Goal: Use online tool/utility: Utilize a website feature to perform a specific function

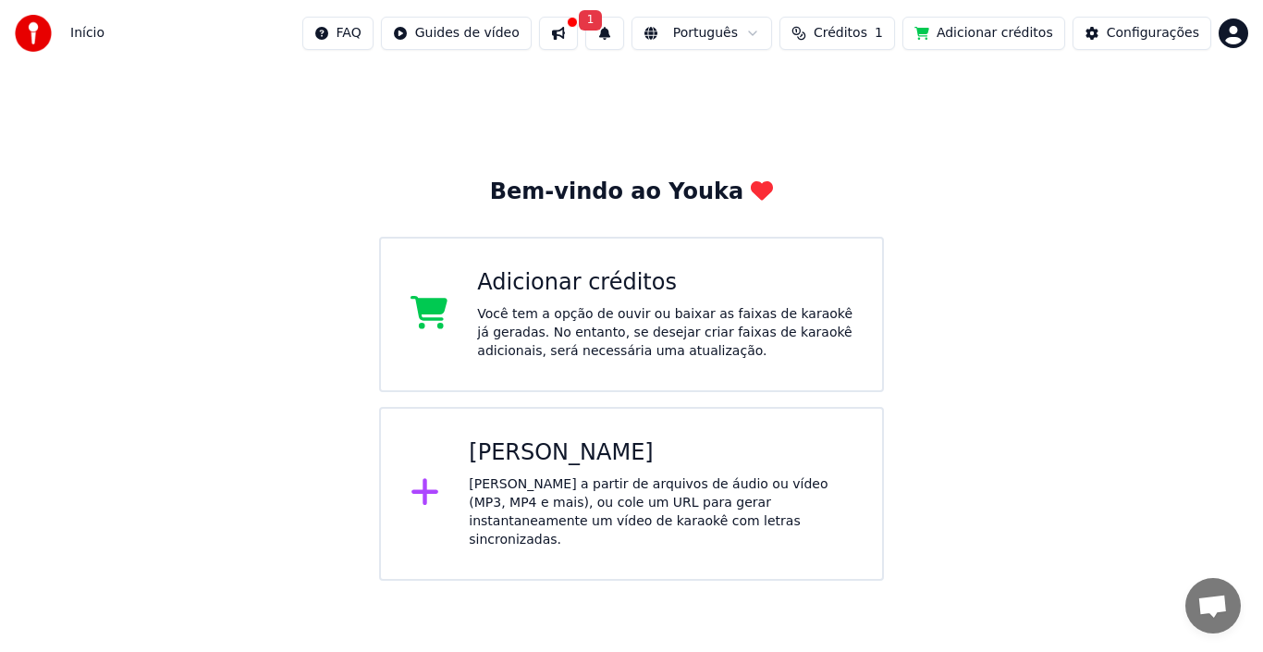
click at [541, 462] on div "[PERSON_NAME]" at bounding box center [661, 453] width 384 height 30
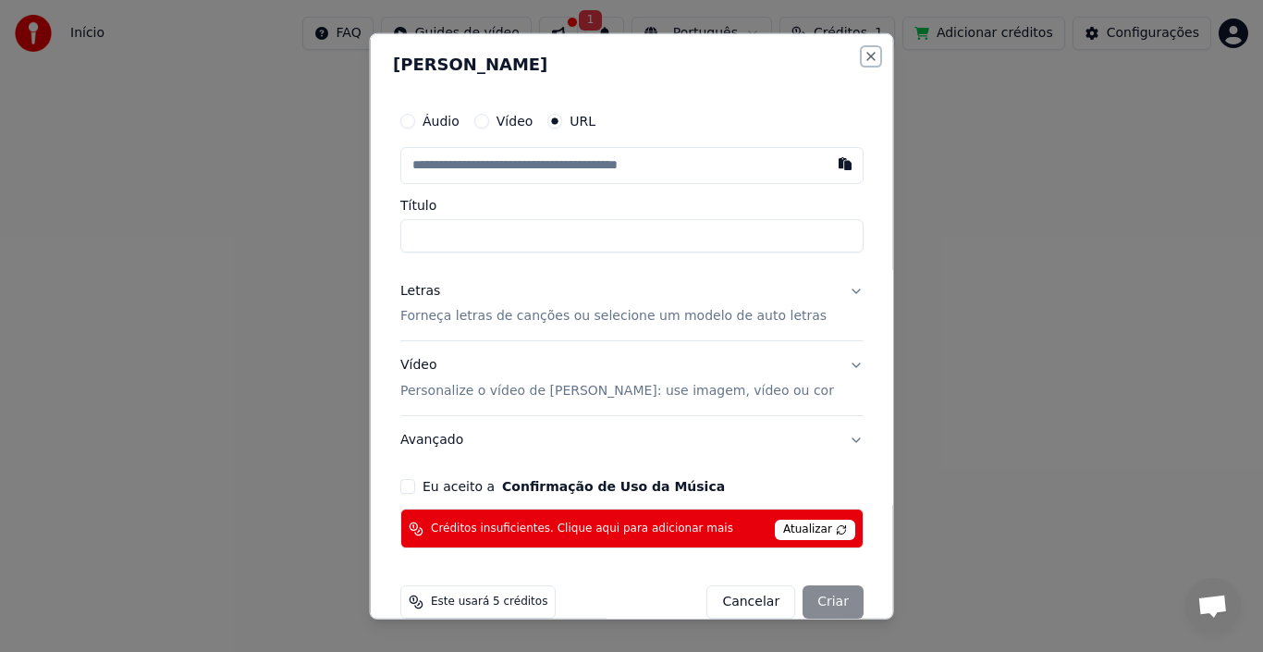
click at [863, 63] on button "Close" at bounding box center [870, 55] width 15 height 15
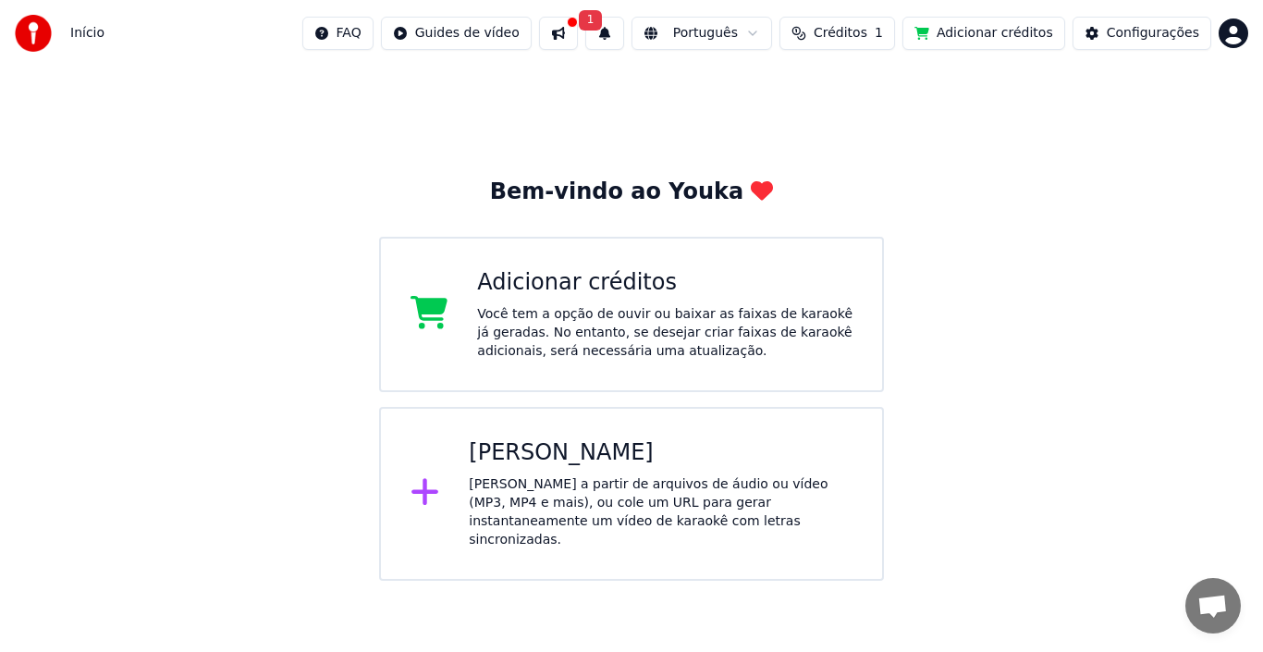
click at [603, 21] on span "1" at bounding box center [591, 20] width 24 height 20
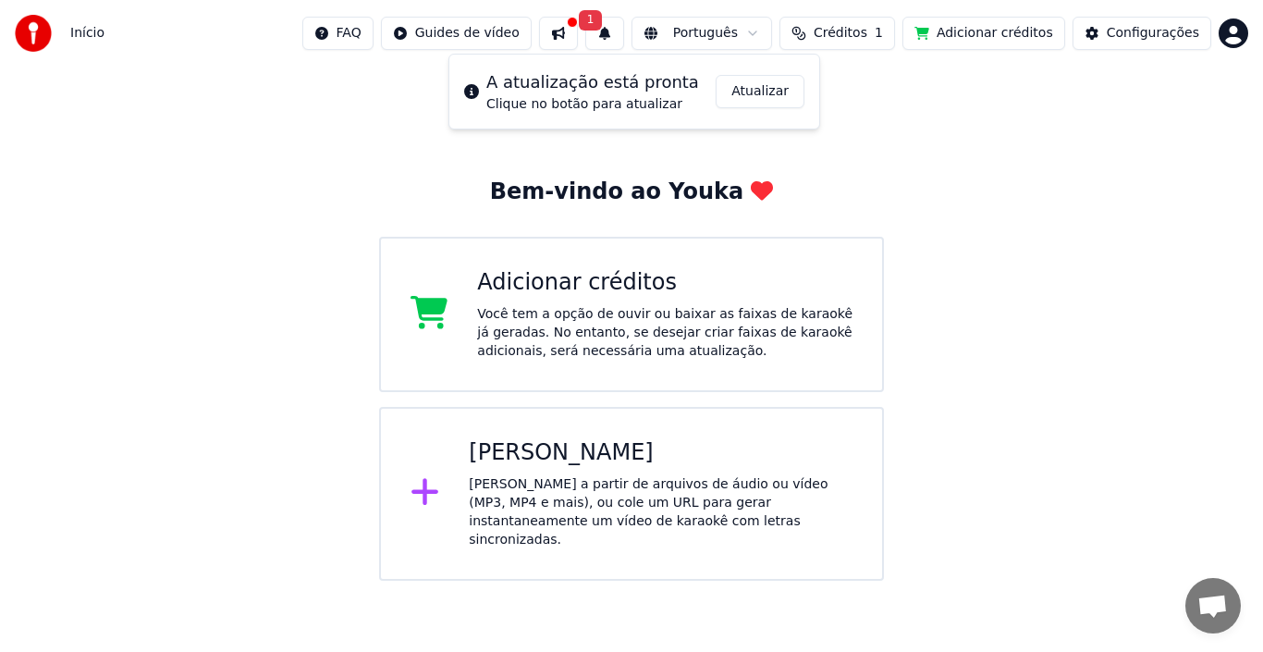
click at [741, 92] on button "Atualizar" at bounding box center [760, 91] width 89 height 33
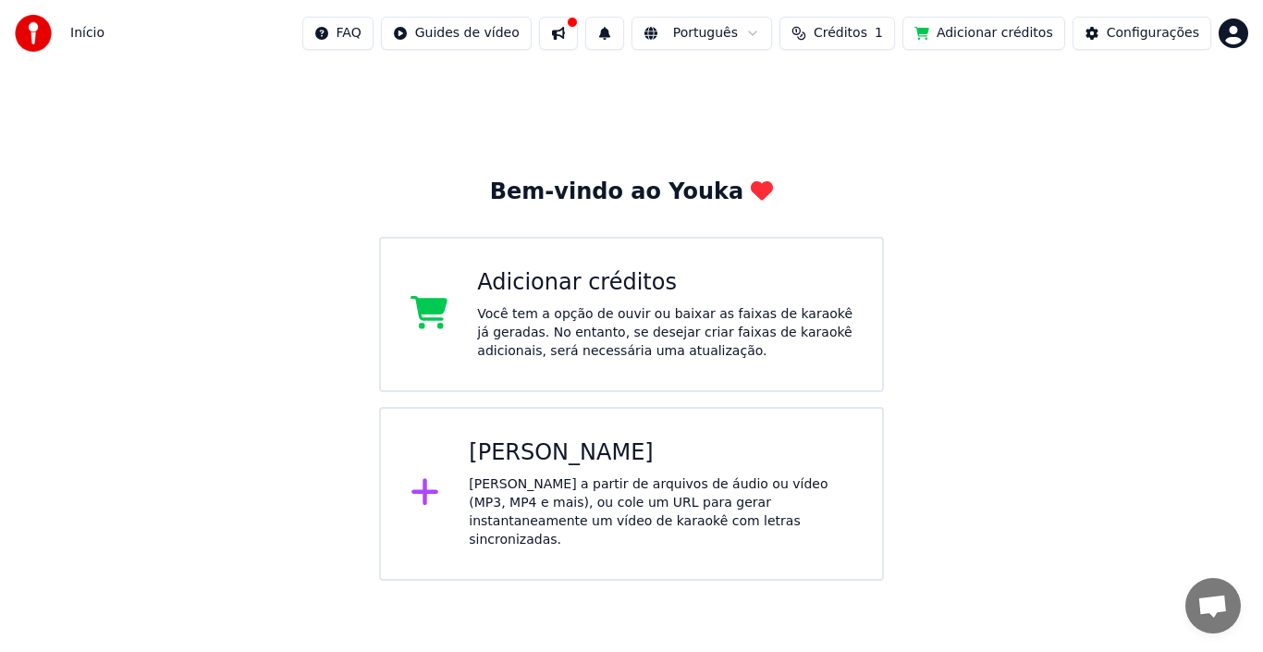
click at [578, 21] on div at bounding box center [572, 22] width 11 height 11
